Goal: Task Accomplishment & Management: Manage account settings

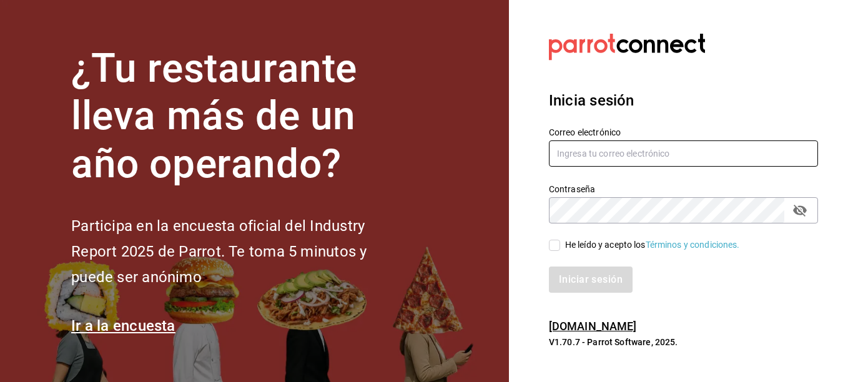
type input "lcortes@flamingosgolf.com.mx"
click at [554, 248] on input "He leído y acepto los Términos y condiciones." at bounding box center [554, 245] width 11 height 11
checkbox input "true"
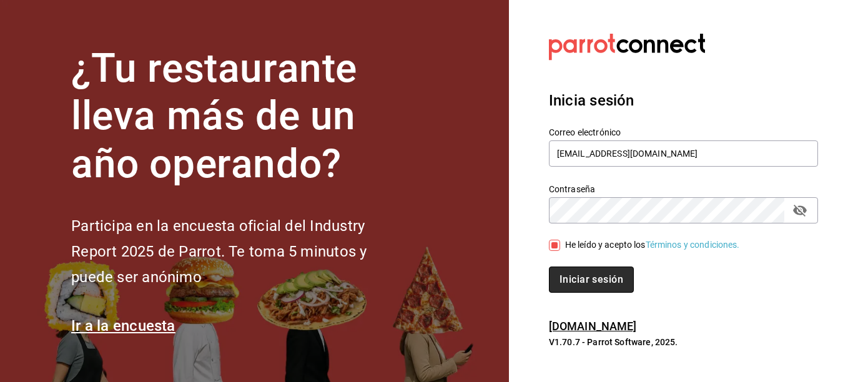
click at [572, 274] on button "Iniciar sesión" at bounding box center [591, 280] width 85 height 26
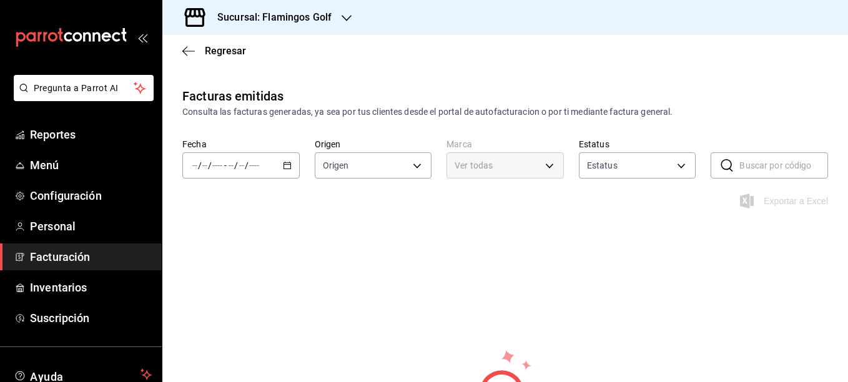
type input "ORDER_INVOICE,GENERAL_INVOICE"
type input "ACTIVE,PENDING_CANCELLATION,CANCELLED,PRE_CANCELLED"
type input "fcb6ad62-2d7c-4c8d-a7b9-f3ea60482d45"
click at [287, 168] on icon "button" at bounding box center [287, 165] width 9 height 9
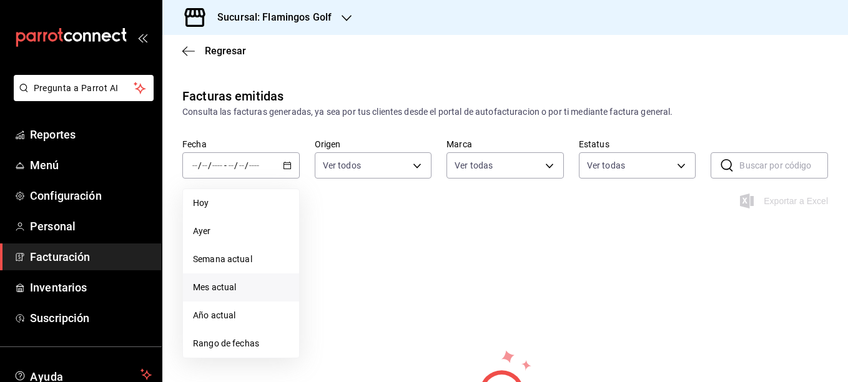
click at [223, 292] on span "Mes actual" at bounding box center [241, 287] width 96 height 13
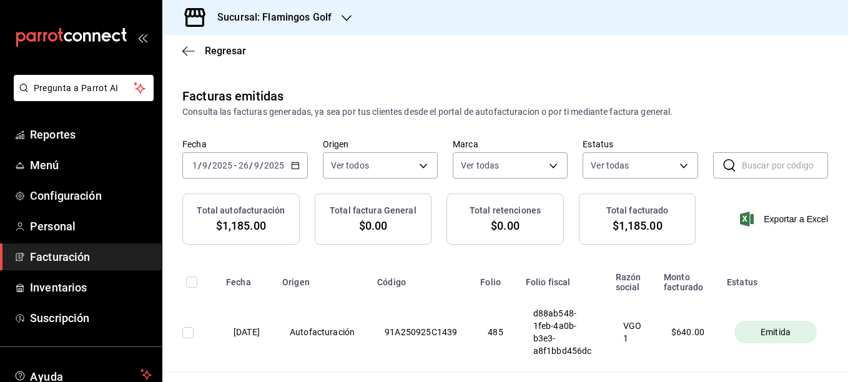
click at [349, 19] on icon "button" at bounding box center [346, 18] width 10 height 10
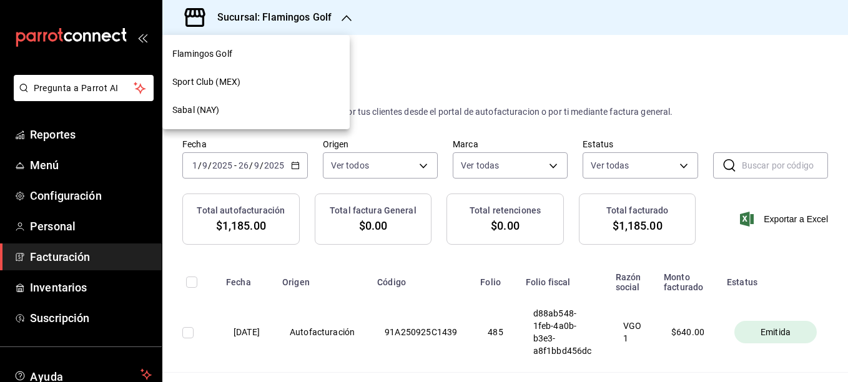
click at [193, 86] on span "Sport Club (MEX)" at bounding box center [206, 82] width 68 height 13
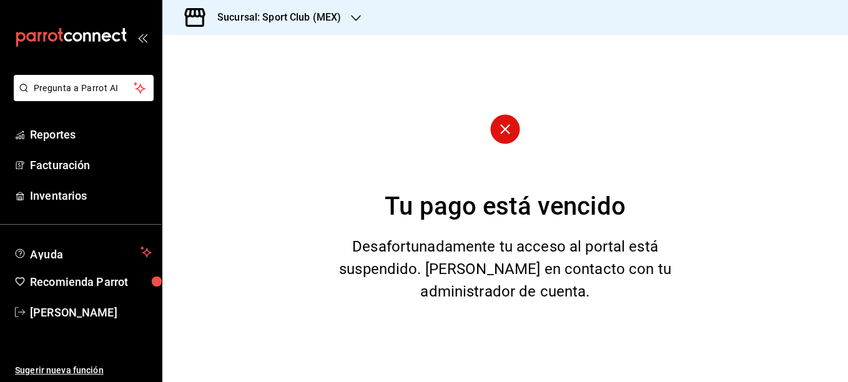
click at [501, 130] on circle at bounding box center [504, 128] width 29 height 29
click at [509, 131] on circle at bounding box center [504, 128] width 29 height 29
click at [53, 168] on span "Facturación" at bounding box center [91, 165] width 122 height 17
click at [507, 127] on icon at bounding box center [505, 129] width 10 height 10
click at [49, 165] on span "Facturación" at bounding box center [91, 165] width 122 height 17
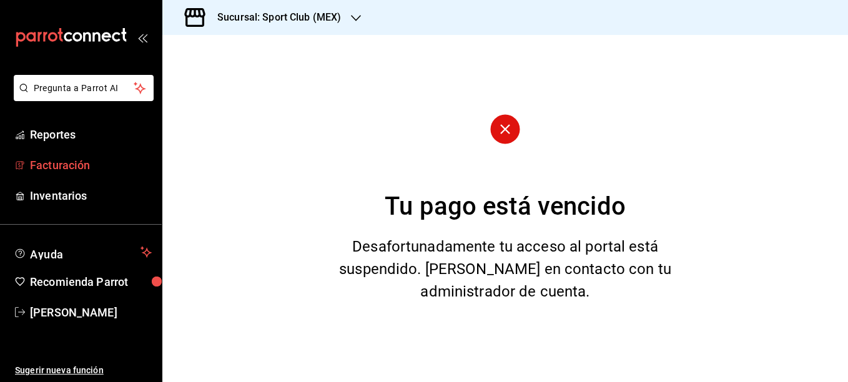
click at [46, 165] on span "Facturación" at bounding box center [91, 165] width 122 height 17
click at [282, 159] on div "Tu pago está vencido Desafortunadamente tu acceso al portal está suspendido. Po…" at bounding box center [504, 208] width 685 height 347
click at [352, 15] on icon "button" at bounding box center [356, 18] width 10 height 10
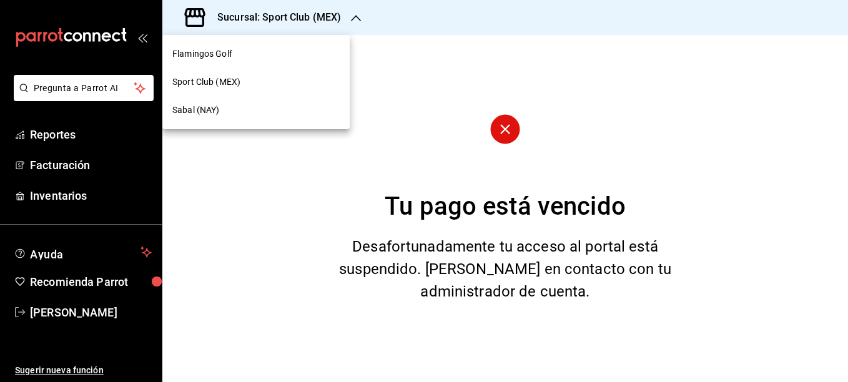
click at [189, 111] on span "Sabal (NAY)" at bounding box center [195, 110] width 47 height 13
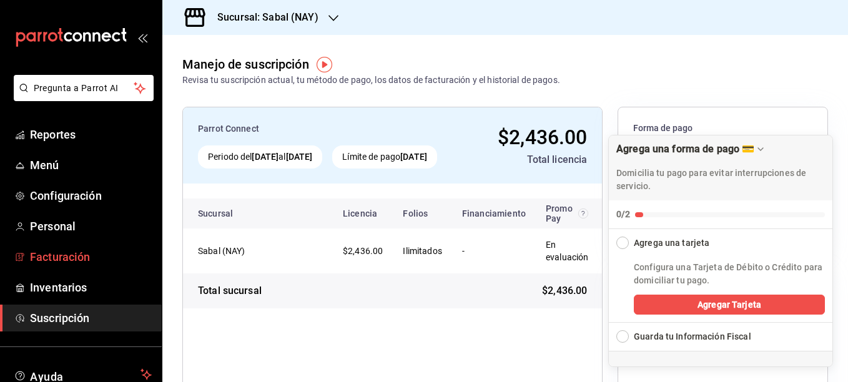
click at [50, 247] on link "Facturación" at bounding box center [81, 256] width 162 height 27
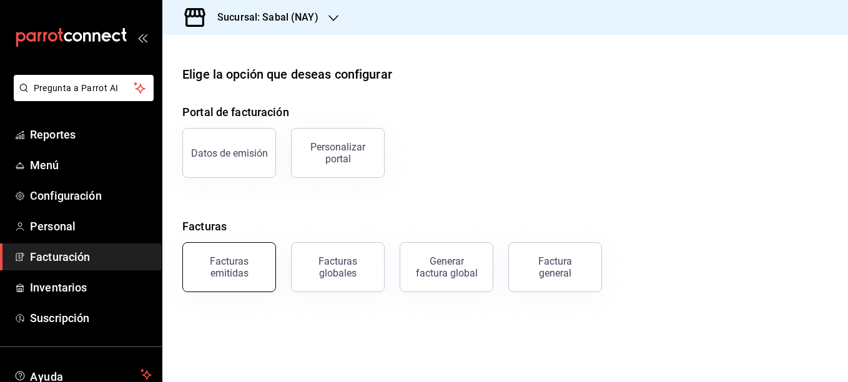
click at [228, 273] on div "Facturas emitidas" at bounding box center [228, 267] width 77 height 24
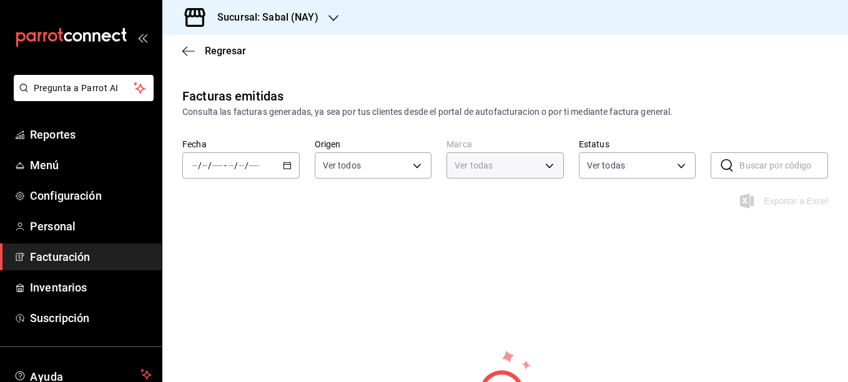
type input "7bb9fc4a-963e-4e00-9402-9ac56289446f"
click at [284, 167] on icon "button" at bounding box center [287, 165] width 9 height 9
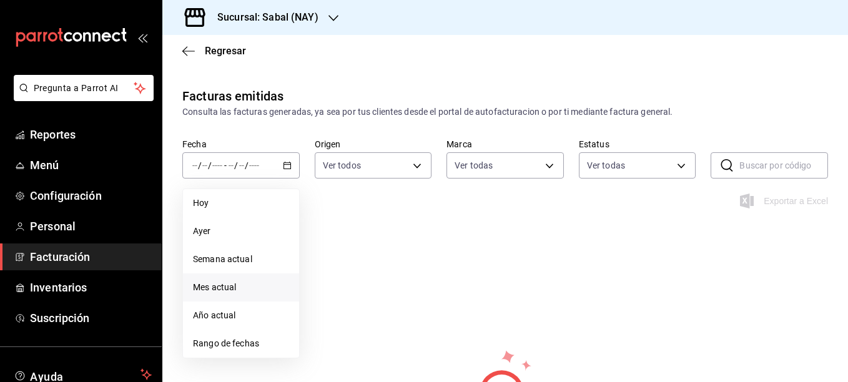
click at [213, 287] on span "Mes actual" at bounding box center [241, 287] width 96 height 13
